Goal: Task Accomplishment & Management: Use online tool/utility

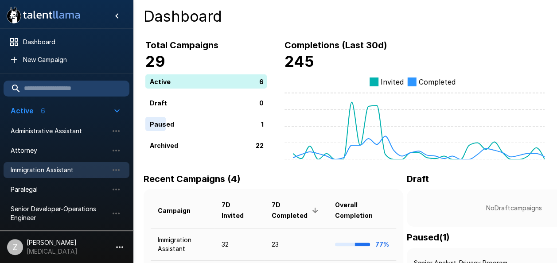
click at [75, 168] on span "Immigration Assistant" at bounding box center [59, 170] width 97 height 9
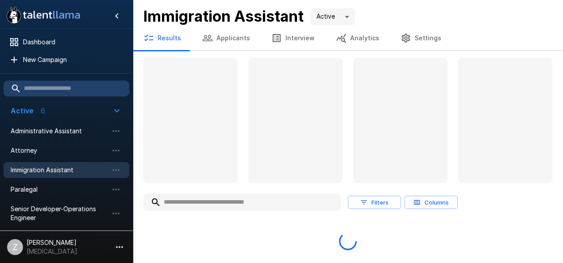
click at [218, 39] on button "Applicants" at bounding box center [226, 38] width 69 height 25
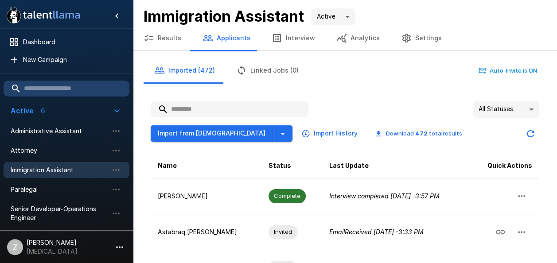
click at [205, 108] on input "text" at bounding box center [230, 109] width 158 height 16
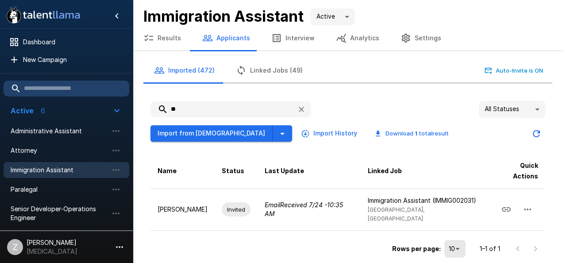
type input "*"
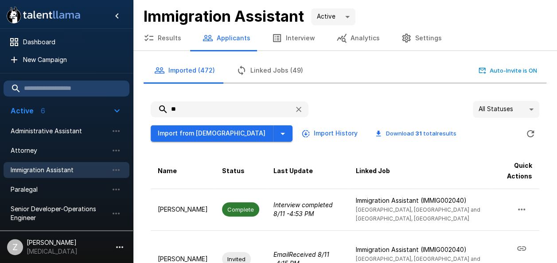
type input "*"
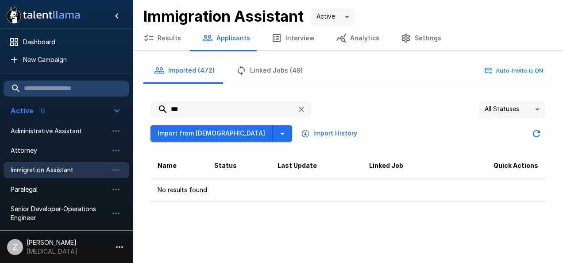
click at [353, 236] on div ".st0{fill:#FFFFFF;} .st1{fill:#76a4ed;} Dashboard New Campaign Active 6 Adminis…" at bounding box center [281, 131] width 563 height 263
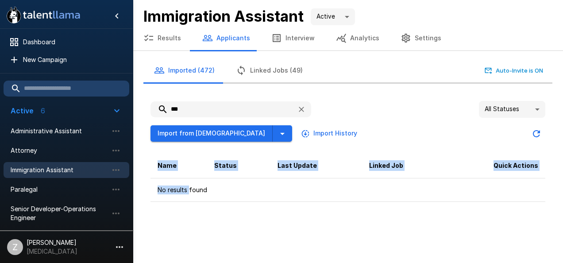
click at [353, 236] on div ".st0{fill:#FFFFFF;} .st1{fill:#76a4ed;} Dashboard New Campaign Active 6 Adminis…" at bounding box center [281, 131] width 563 height 263
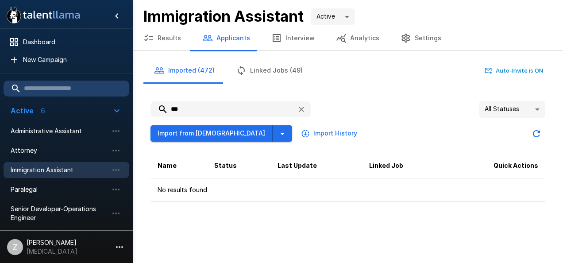
click at [241, 111] on input "***" at bounding box center [220, 109] width 139 height 16
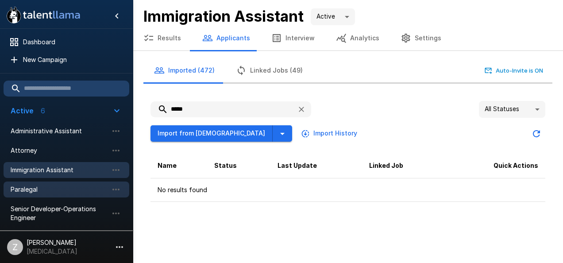
type input "*****"
click at [61, 188] on span "Paralegal" at bounding box center [59, 189] width 97 height 9
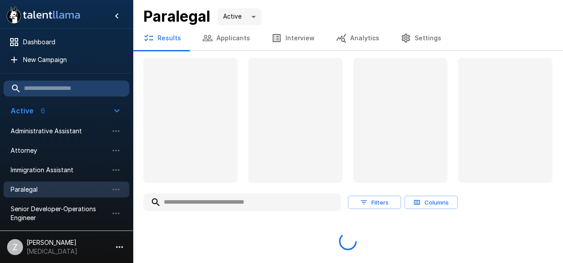
click at [219, 38] on button "Applicants" at bounding box center [226, 38] width 69 height 25
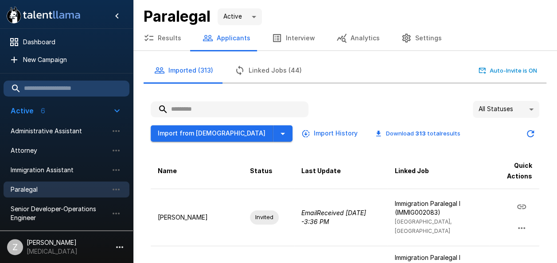
click at [207, 112] on input "text" at bounding box center [230, 109] width 158 height 16
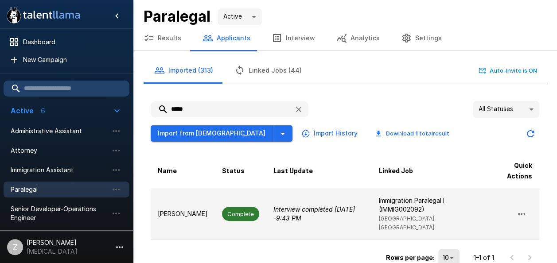
type input "*****"
click at [175, 211] on p "[PERSON_NAME]" at bounding box center [183, 213] width 50 height 9
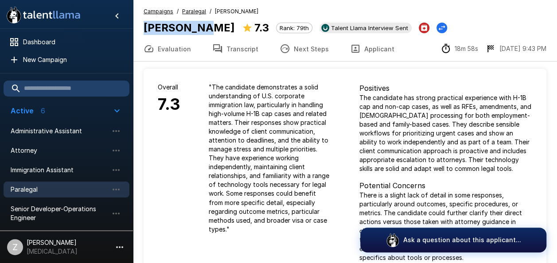
drag, startPoint x: 200, startPoint y: 28, endPoint x: 145, endPoint y: 29, distance: 54.5
click at [145, 29] on div "Nidhi Shah 7.3 Rank: 79th Talent Llama Interview Sent" at bounding box center [294, 27] width 303 height 17
drag, startPoint x: 147, startPoint y: 29, endPoint x: 163, endPoint y: 28, distance: 16.4
click at [163, 28] on b "[PERSON_NAME]" at bounding box center [188, 27] width 91 height 13
drag, startPoint x: 199, startPoint y: 27, endPoint x: 136, endPoint y: 30, distance: 63.8
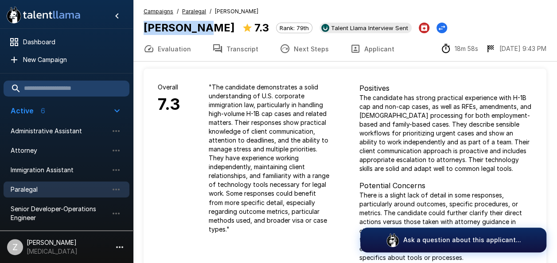
click at [136, 30] on div "Campaigns / Paralegal / Nidhi Shah Nidhi Shah 7.3 Rank: 79th Talent Llama Inter…" at bounding box center [345, 21] width 424 height 29
copy b "[PERSON_NAME]"
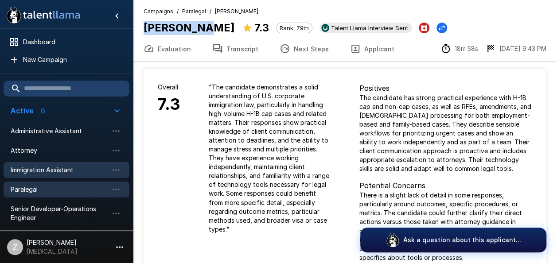
click at [87, 170] on span "Immigration Assistant" at bounding box center [59, 170] width 97 height 9
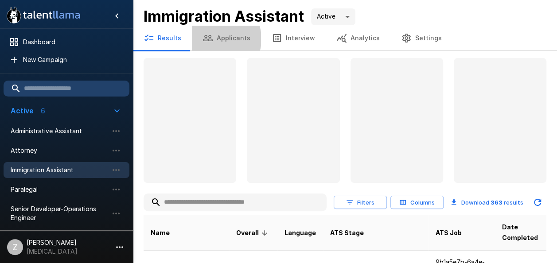
click at [214, 39] on button "Applicants" at bounding box center [226, 38] width 69 height 25
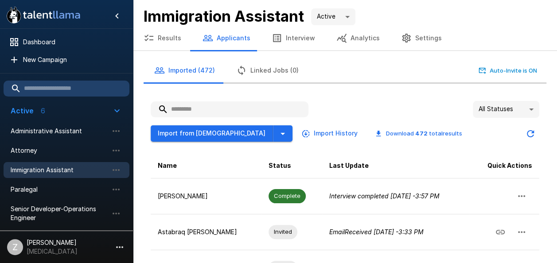
click at [188, 104] on input "text" at bounding box center [230, 109] width 158 height 16
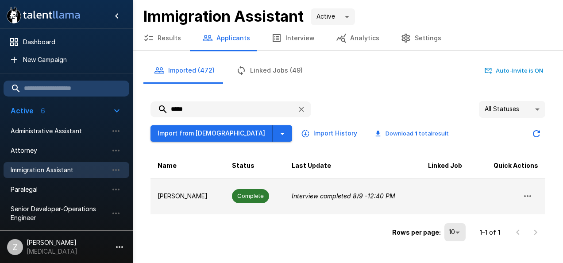
type input "*****"
click at [208, 198] on p "Mariyah Abbas" at bounding box center [188, 196] width 60 height 9
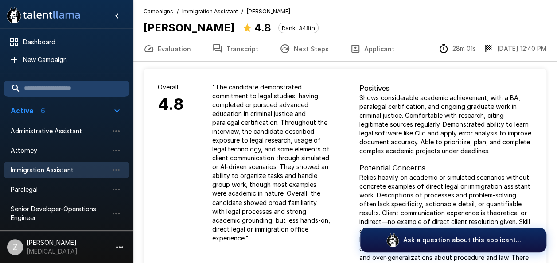
click at [219, 50] on icon "button" at bounding box center [217, 48] width 9 height 9
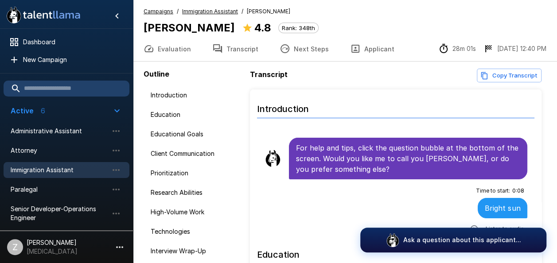
click at [87, 168] on span "Immigration Assistant" at bounding box center [59, 170] width 97 height 9
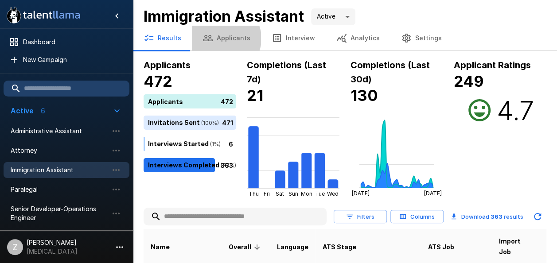
click at [221, 38] on button "Applicants" at bounding box center [226, 38] width 69 height 25
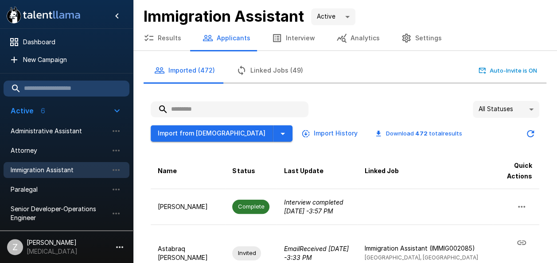
click at [196, 110] on input "text" at bounding box center [230, 109] width 158 height 16
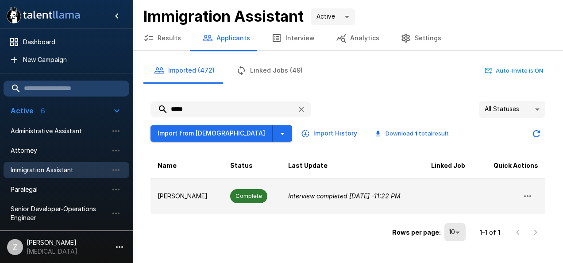
type input "*****"
click at [262, 200] on td "Complete" at bounding box center [252, 196] width 58 height 36
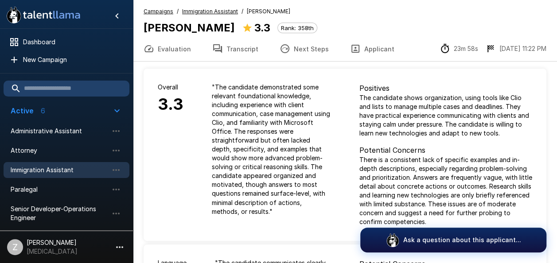
click at [247, 53] on button "Transcript" at bounding box center [234, 48] width 67 height 25
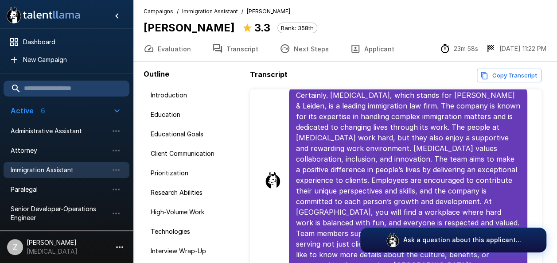
scroll to position [3277, 0]
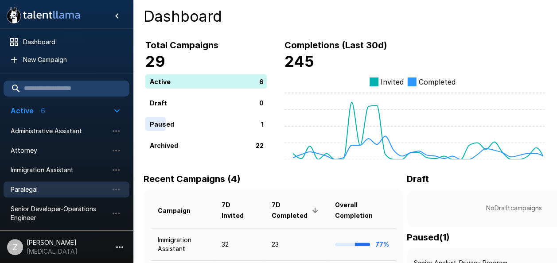
click at [55, 188] on span "Paralegal" at bounding box center [59, 189] width 97 height 9
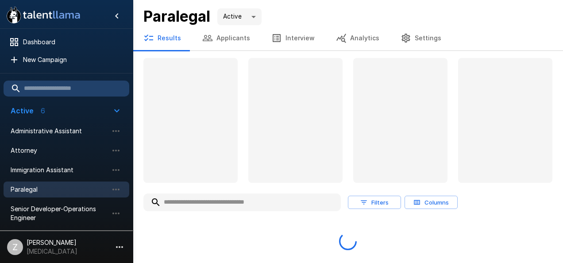
click at [225, 37] on button "Applicants" at bounding box center [226, 38] width 69 height 25
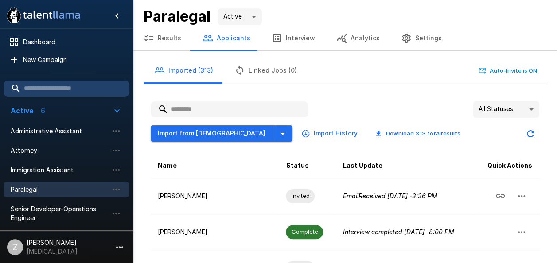
click at [197, 109] on input "text" at bounding box center [230, 109] width 158 height 16
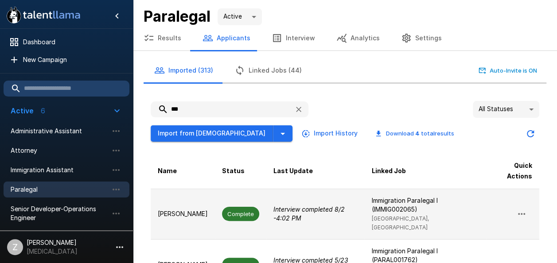
type input "***"
click at [189, 209] on p "[PERSON_NAME]" at bounding box center [183, 213] width 50 height 9
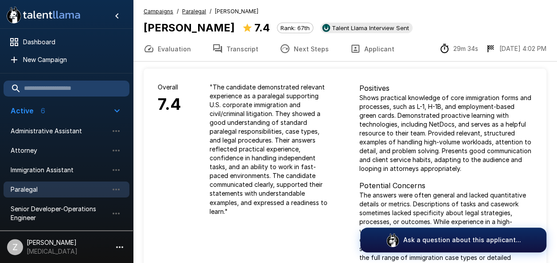
click at [306, 46] on button "Next Steps" at bounding box center [304, 48] width 70 height 25
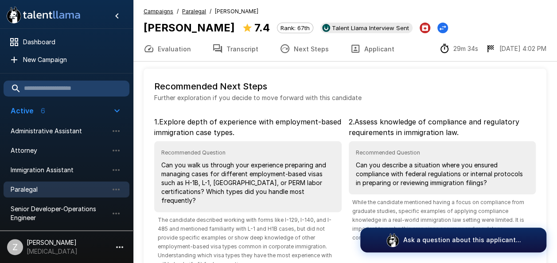
click at [167, 44] on button "Evaluation" at bounding box center [167, 48] width 69 height 25
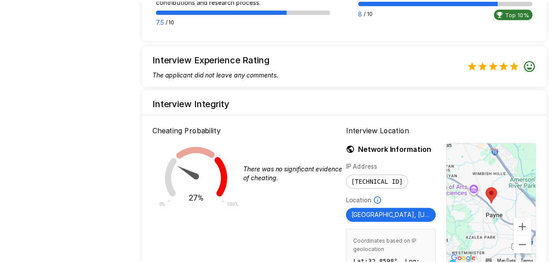
scroll to position [955, 0]
